Goal: Transaction & Acquisition: Book appointment/travel/reservation

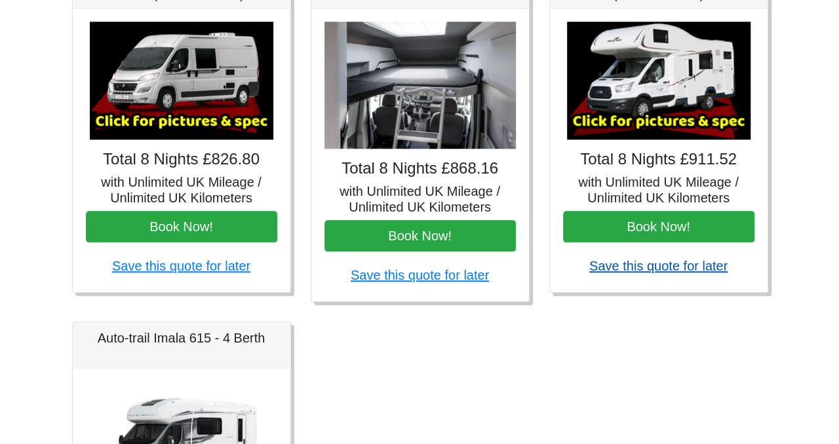
scroll to position [604, 0]
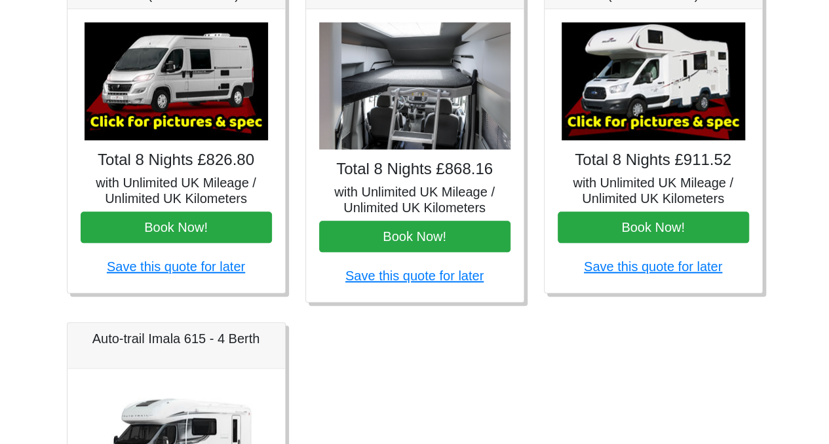
click at [647, 69] on img at bounding box center [654, 81] width 184 height 118
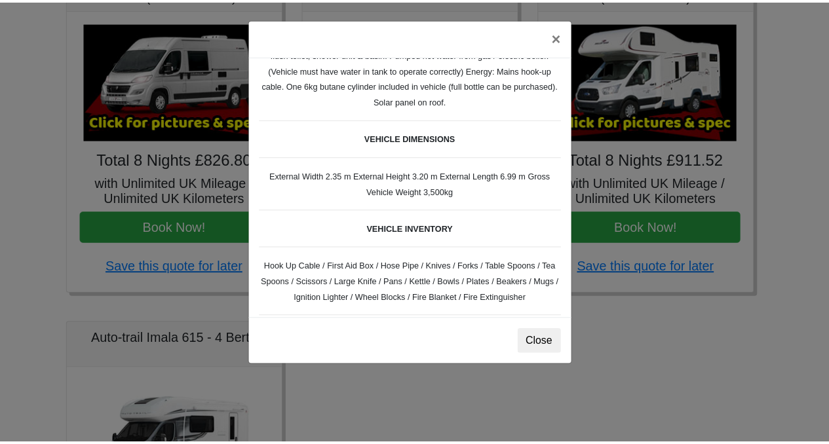
scroll to position [368, 0]
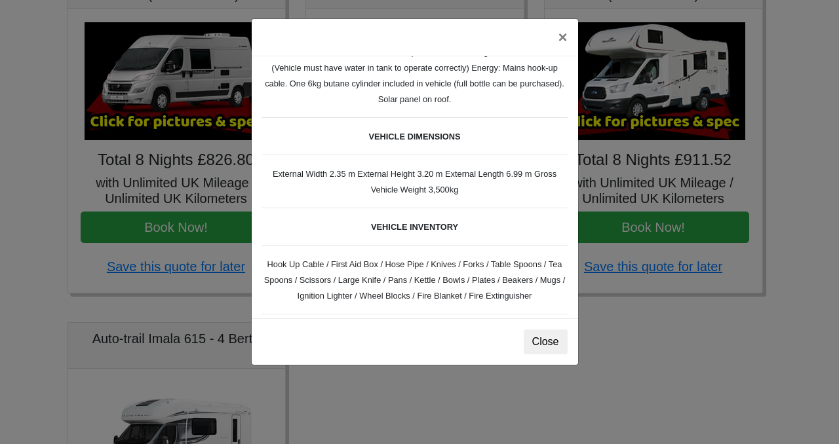
click at [414, 419] on div "× Ford Zefiro 675 Spec TECHNICAL DATA Engine: 2300cc, JTD, 130bhp. Diesel Trans…" at bounding box center [419, 222] width 839 height 444
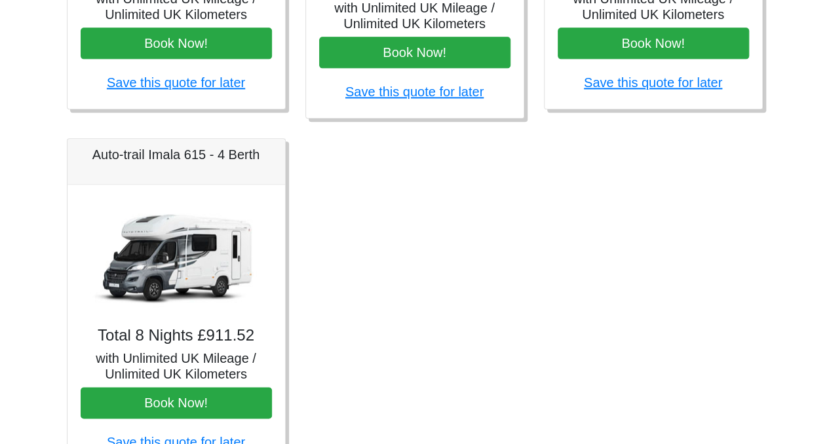
scroll to position [788, 0]
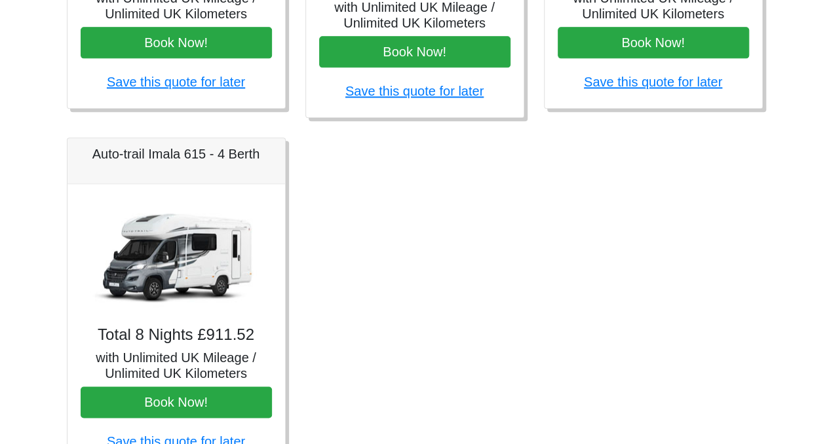
click at [187, 257] on img at bounding box center [177, 256] width 184 height 118
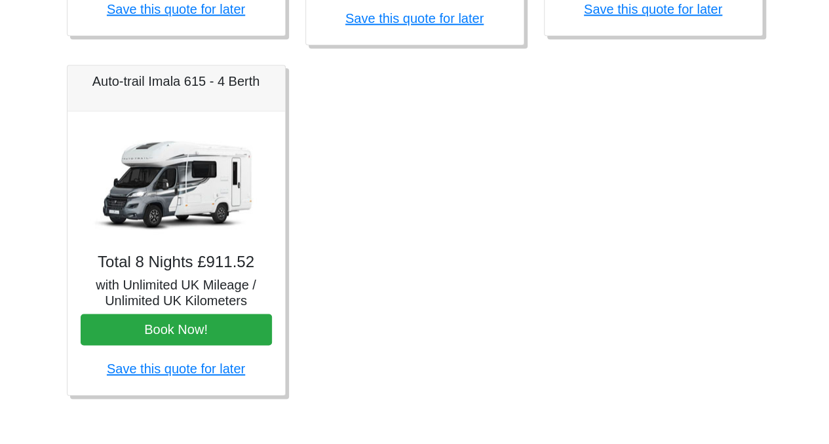
click at [155, 150] on img at bounding box center [177, 184] width 184 height 118
click at [145, 79] on h5 "Auto-trail Imala 615 - 4 Berth" at bounding box center [176, 81] width 191 height 16
click at [161, 271] on div "Total 8 Nights £911.52 with Unlimited UK Mileage / Unlimited UK Kilometers Book…" at bounding box center [177, 253] width 218 height 284
click at [163, 189] on img at bounding box center [177, 184] width 184 height 118
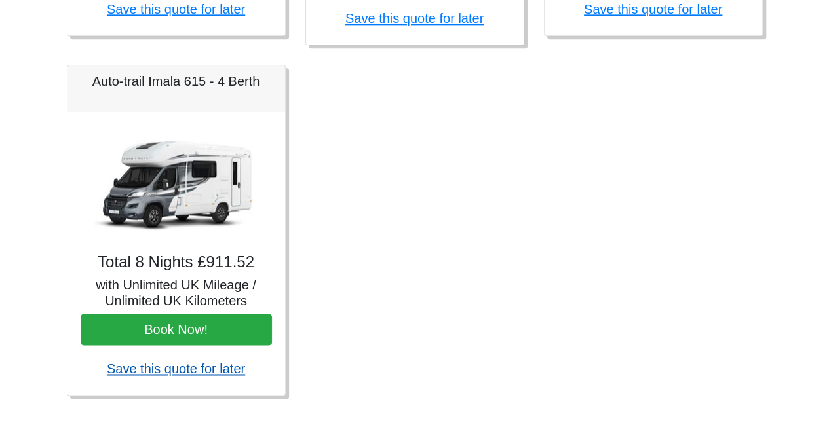
click at [173, 364] on link "Save this quote for later" at bounding box center [176, 369] width 138 height 14
click at [197, 199] on img at bounding box center [177, 184] width 184 height 118
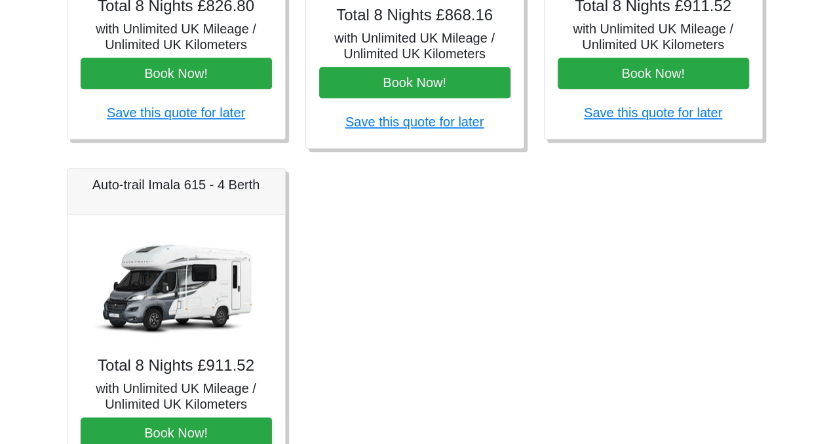
scroll to position [758, 0]
click at [237, 187] on h5 "Auto-trail Imala 615 - 4 Berth" at bounding box center [176, 185] width 191 height 16
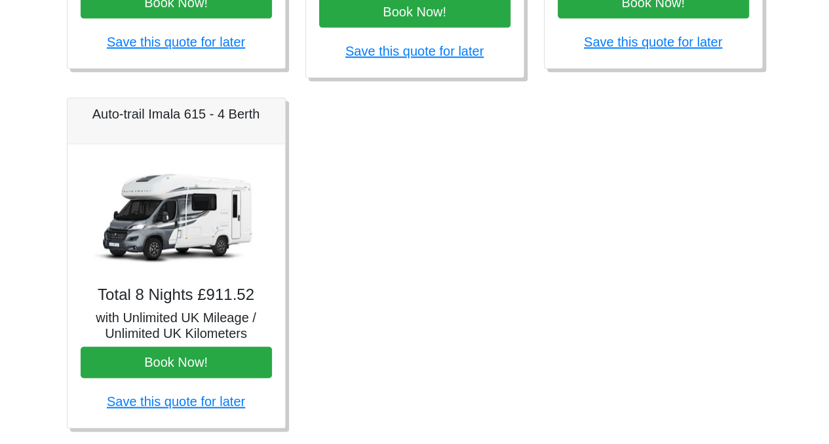
scroll to position [830, 0]
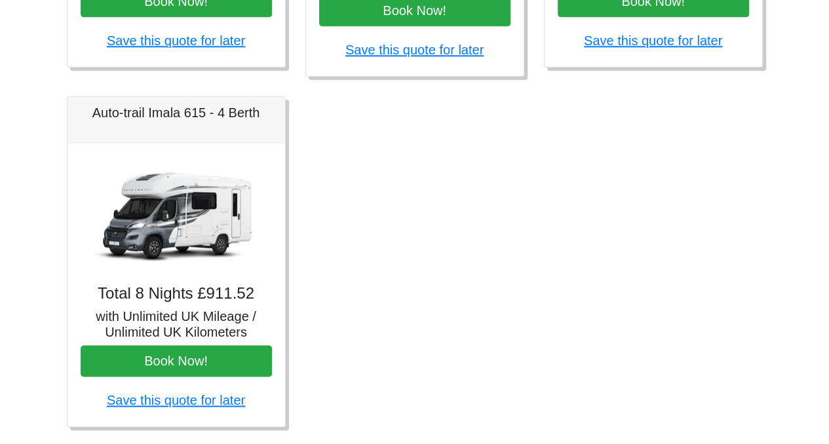
click at [207, 294] on h4 "Total 8 Nights £911.52" at bounding box center [176, 293] width 191 height 19
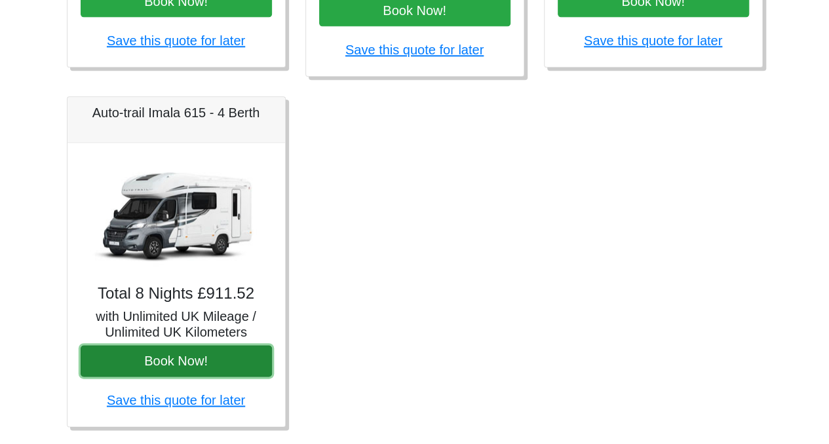
click at [176, 359] on button "Book Now!" at bounding box center [176, 360] width 191 height 31
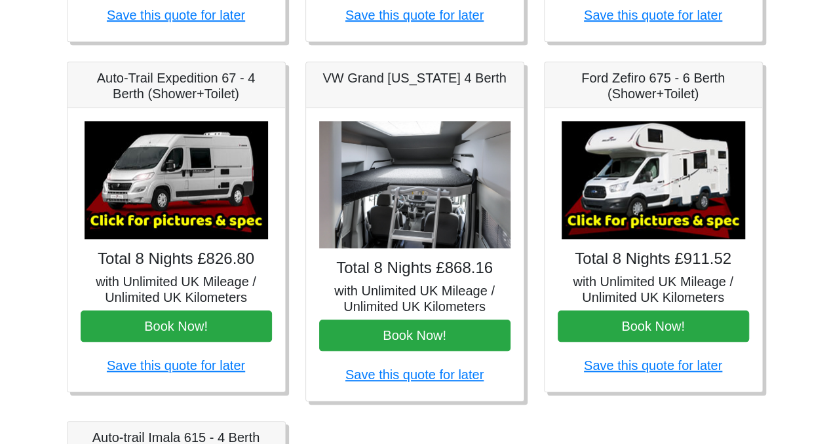
scroll to position [505, 0]
click at [646, 172] on img at bounding box center [654, 180] width 184 height 118
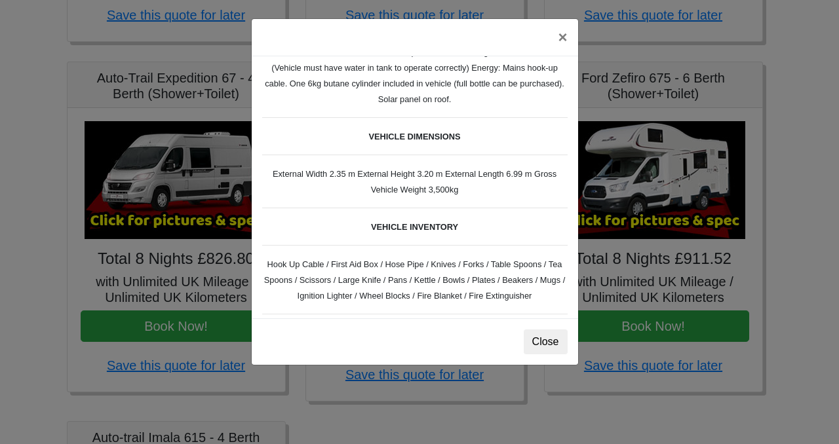
drag, startPoint x: 646, startPoint y: 172, endPoint x: 782, endPoint y: 159, distance: 136.3
click at [782, 159] on div "× Ford Zefiro 675 Spec TECHNICAL DATA Engine: 2300cc, JTD, 130bhp. Diesel Trans…" at bounding box center [419, 222] width 839 height 444
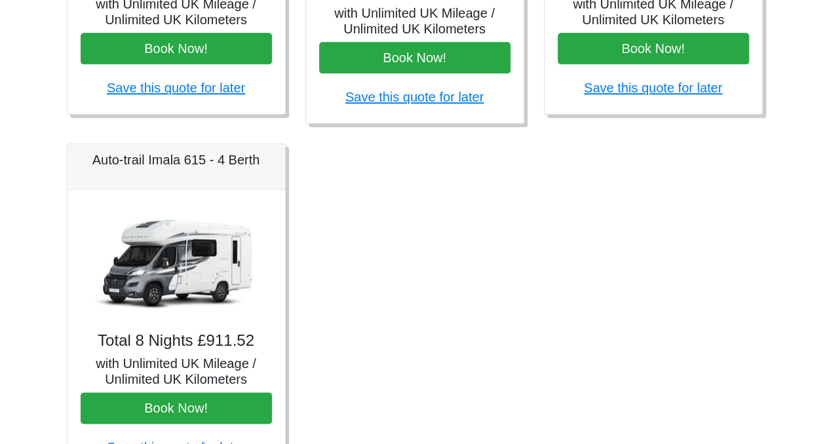
scroll to position [784, 0]
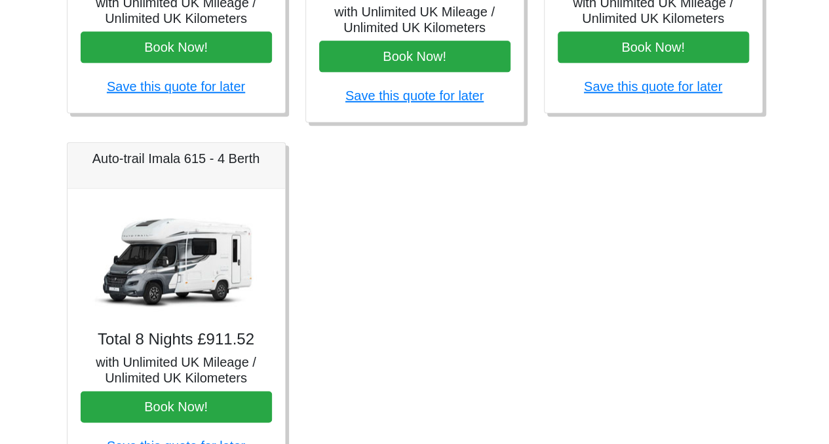
click at [176, 246] on img at bounding box center [177, 261] width 184 height 118
click at [194, 235] on img at bounding box center [177, 261] width 184 height 118
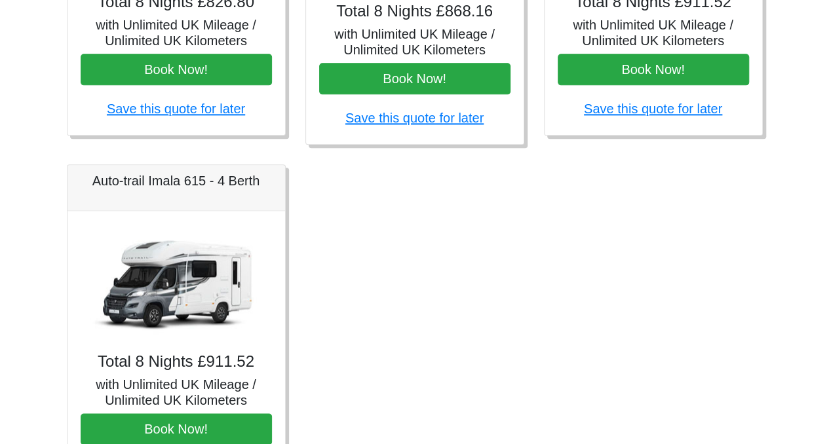
scroll to position [768, 0]
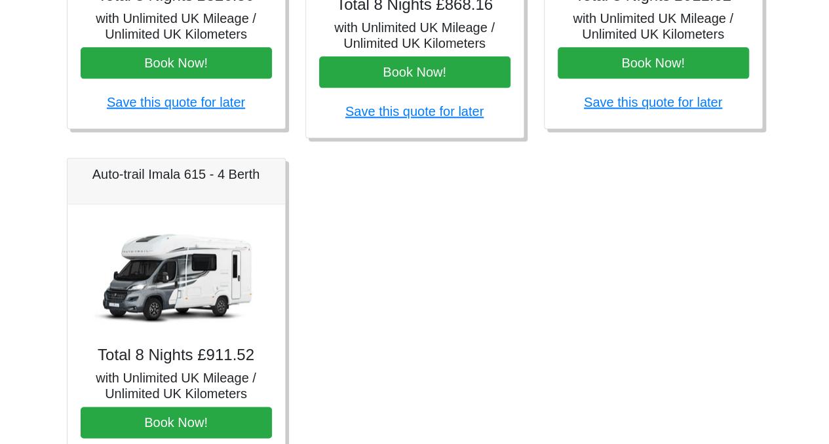
click at [150, 262] on img at bounding box center [177, 277] width 184 height 118
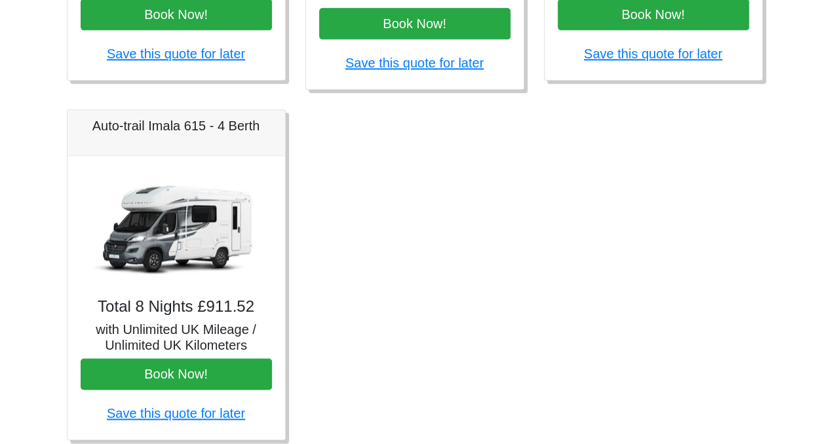
scroll to position [819, 0]
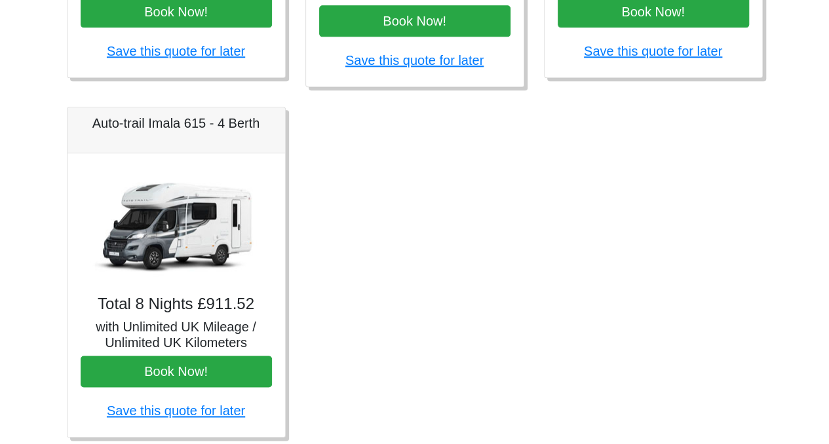
click at [189, 222] on img at bounding box center [177, 225] width 184 height 118
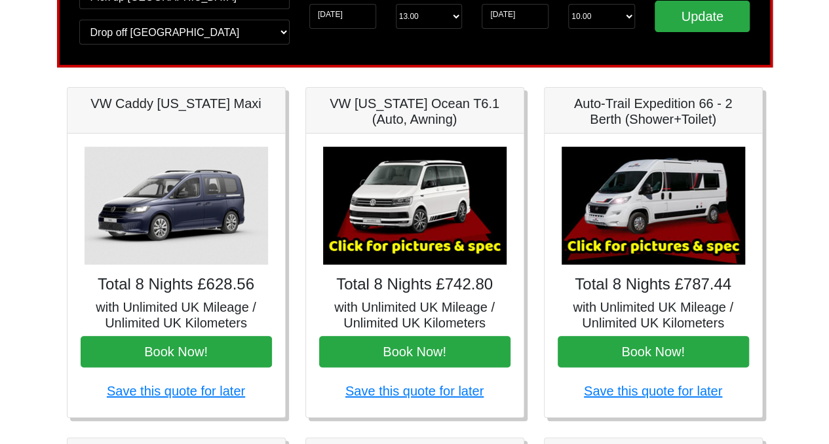
scroll to position [0, 0]
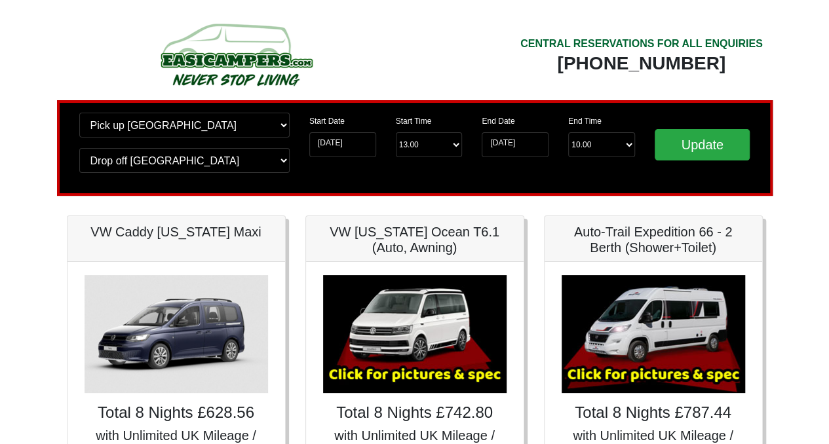
click at [219, 65] on img at bounding box center [235, 54] width 249 height 72
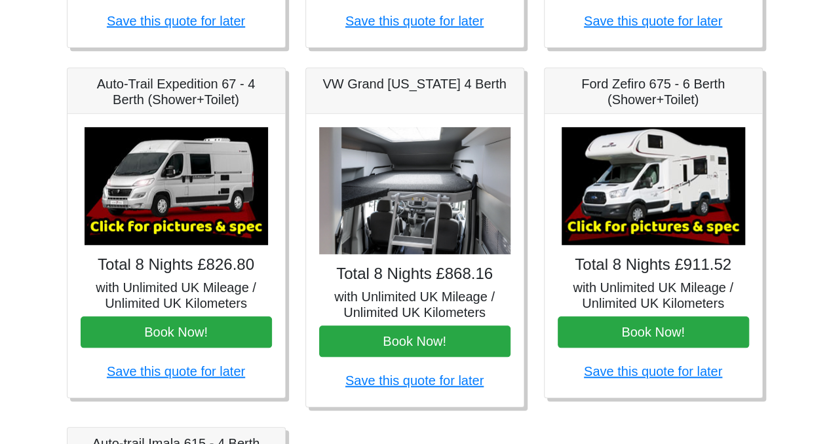
scroll to position [499, 0]
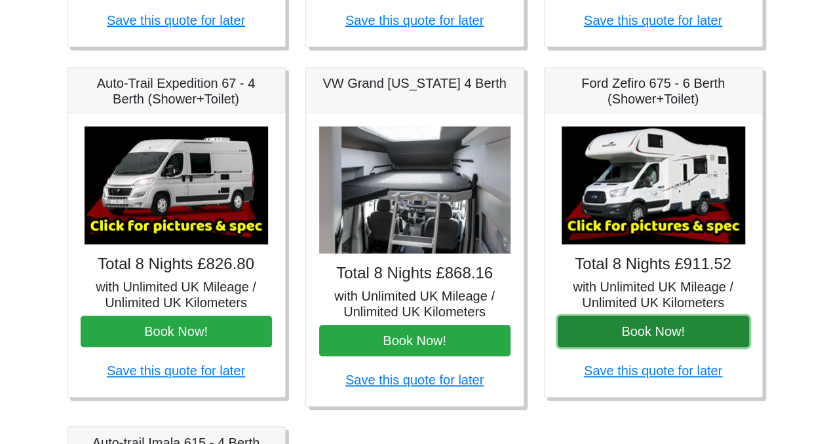
click at [671, 325] on button "Book Now!" at bounding box center [653, 331] width 191 height 31
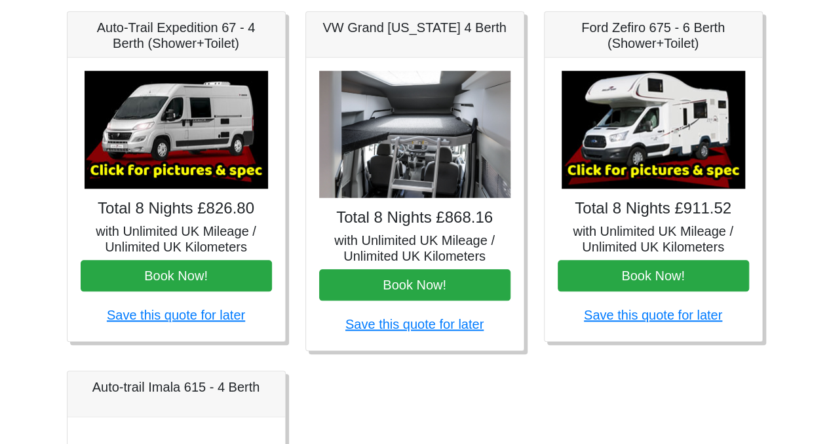
scroll to position [556, 0]
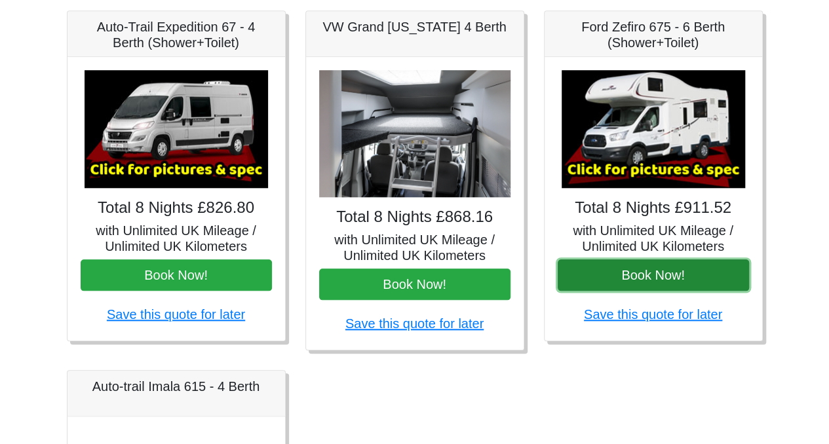
click at [655, 273] on button "Book Now!" at bounding box center [653, 275] width 191 height 31
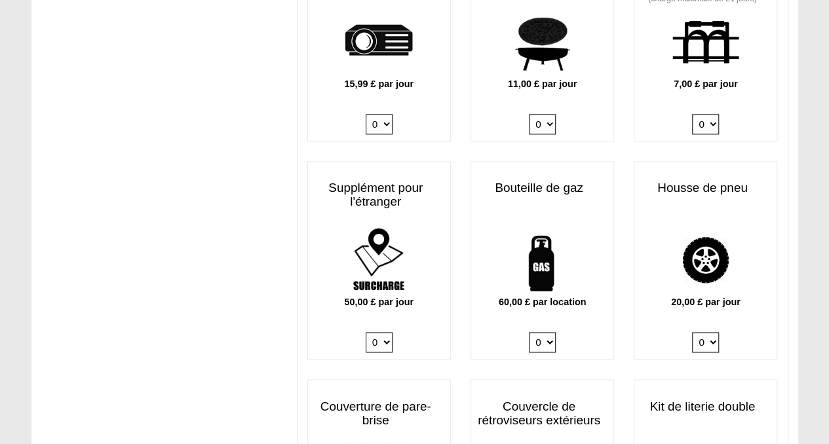
scroll to position [938, 0]
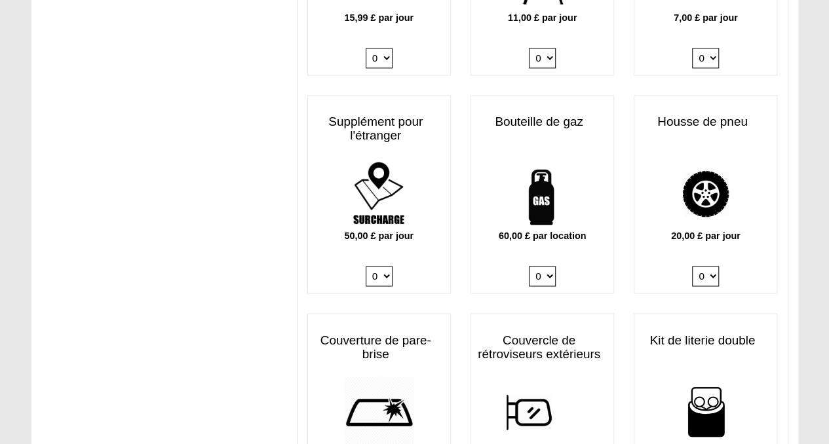
click at [549, 266] on select "0 1" at bounding box center [542, 276] width 27 height 20
select select "Gas Bottle x QTY 1 @ 60.00 GBP per hire."
click at [529, 266] on select "0 1" at bounding box center [542, 276] width 27 height 20
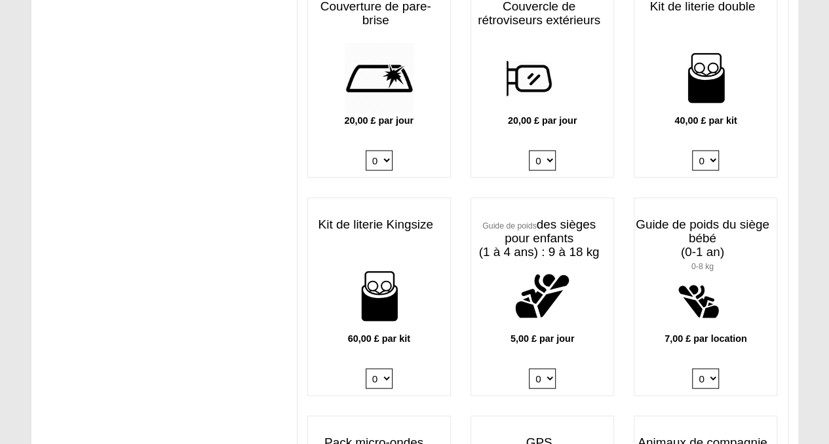
scroll to position [1272, 0]
click at [707, 150] on select "0 1 2 3 4" at bounding box center [705, 160] width 27 height 20
select select "Double Bedding Kit x QTY 1 @ 40.00 GBP per kit."
click at [692, 150] on select "0 1 2 3 4" at bounding box center [705, 160] width 27 height 20
click at [379, 368] on select "0 1 2 3 4" at bounding box center [379, 378] width 27 height 20
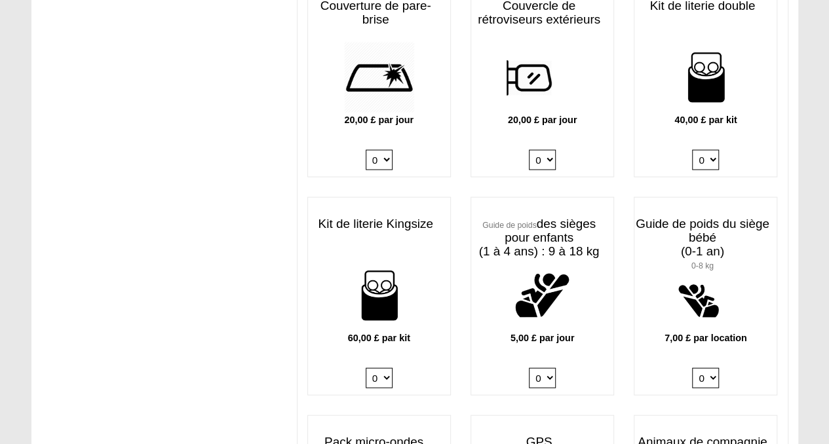
select select "Kingsize Bedding Kit x QTY 1 @ 60.00 GBP per kit."
click at [366, 368] on select "0 1 2 3 4" at bounding box center [379, 378] width 27 height 20
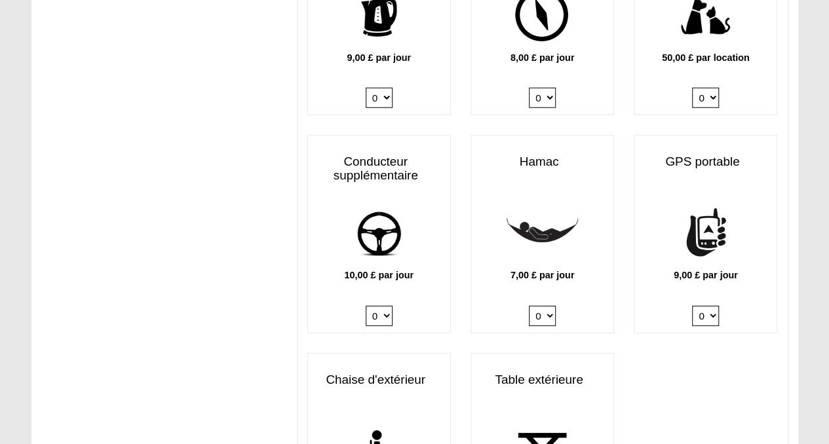
scroll to position [1772, 0]
click at [379, 305] on select "0 1" at bounding box center [379, 315] width 27 height 20
select select "Extra Driver x QTY 1 @ 10.00 GBP per day."
click at [366, 305] on select "0 1" at bounding box center [379, 315] width 27 height 20
click at [385, 305] on select "0 1" at bounding box center [379, 315] width 27 height 20
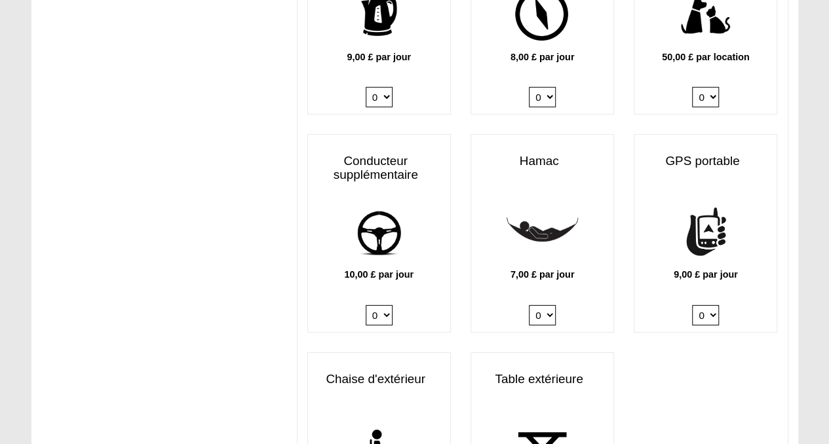
select select
click at [366, 305] on select "0 1" at bounding box center [379, 315] width 27 height 20
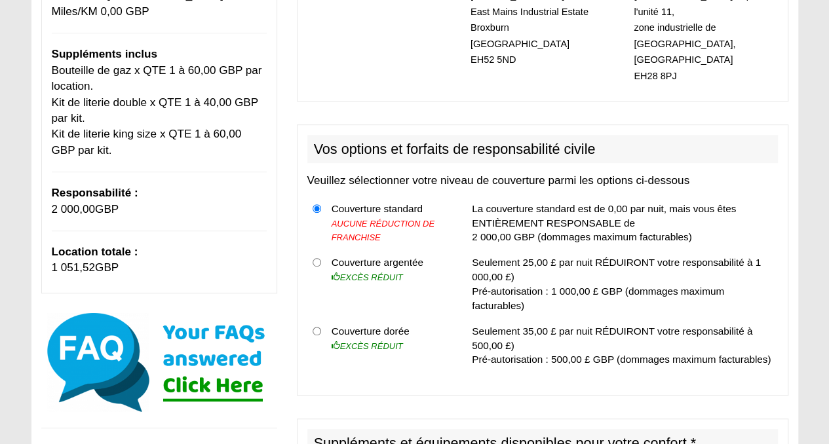
scroll to position [338, 0]
